Goal: Transaction & Acquisition: Purchase product/service

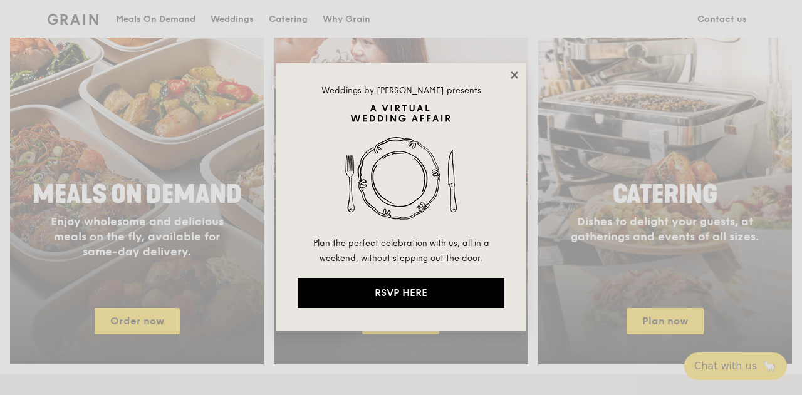
click at [517, 73] on icon at bounding box center [514, 74] width 7 height 7
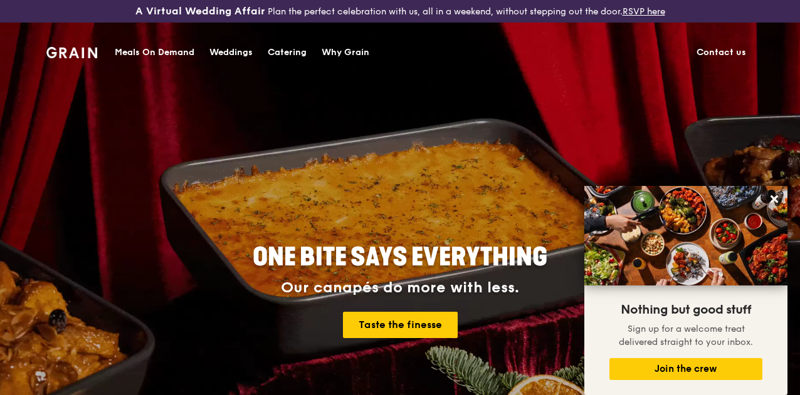
click at [170, 55] on div "Meals On Demand" at bounding box center [155, 53] width 80 height 38
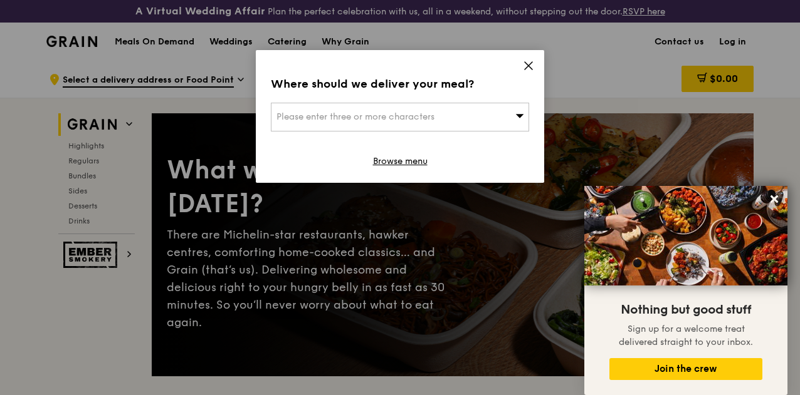
click at [531, 67] on icon at bounding box center [528, 65] width 11 height 11
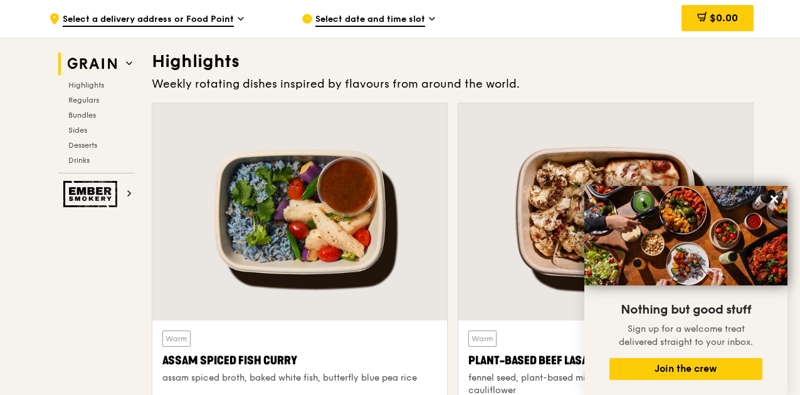
scroll to position [501, 0]
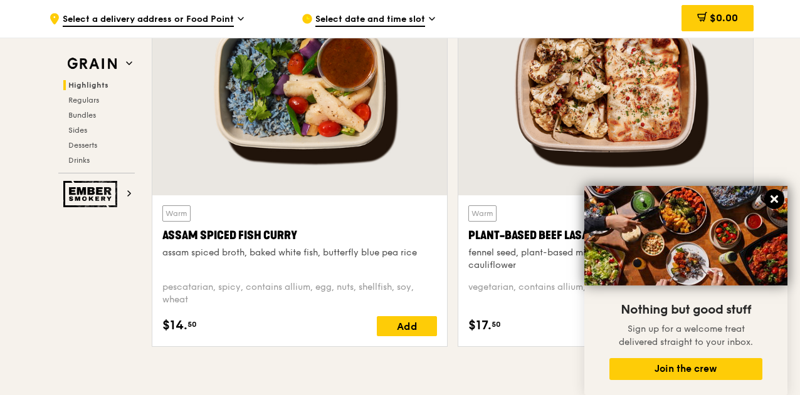
click at [772, 194] on icon at bounding box center [773, 199] width 11 height 11
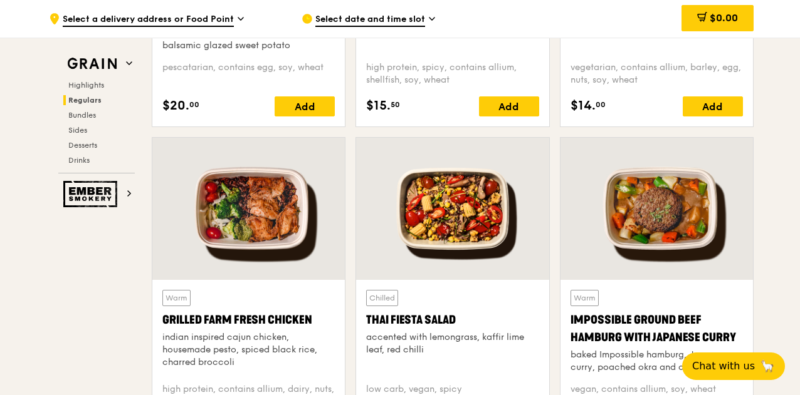
scroll to position [1567, 0]
